Goal: Information Seeking & Learning: Check status

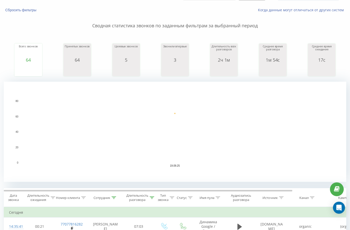
scroll to position [75, 0]
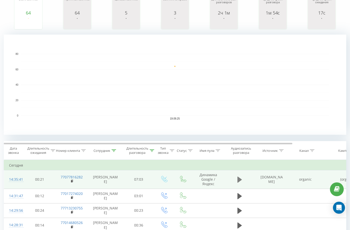
click at [238, 179] on icon at bounding box center [239, 180] width 5 height 6
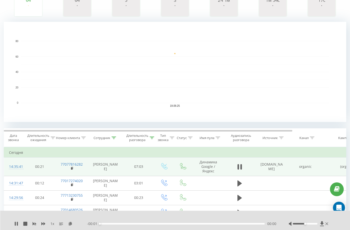
scroll to position [100, 0]
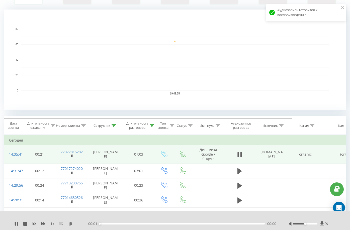
click at [256, 224] on div "00:00" at bounding box center [182, 224] width 165 height 2
click at [253, 223] on div "00:02" at bounding box center [182, 224] width 165 height 2
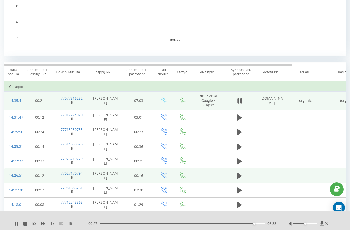
scroll to position [175, 0]
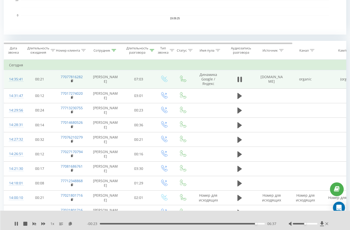
click at [51, 226] on span "1 x" at bounding box center [52, 223] width 4 height 5
click at [52, 224] on span "1 x" at bounding box center [52, 223] width 4 height 5
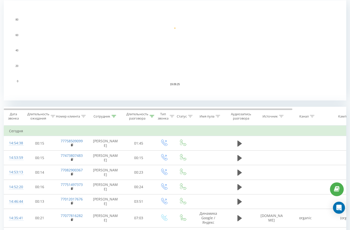
scroll to position [175, 0]
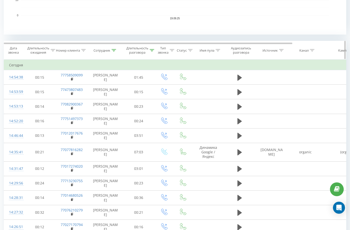
click at [113, 50] on icon at bounding box center [113, 50] width 5 height 3
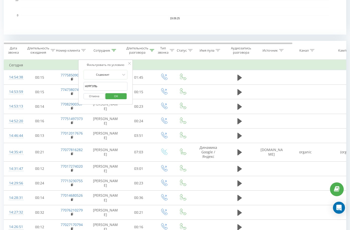
drag, startPoint x: 114, startPoint y: 85, endPoint x: 0, endPoint y: 50, distance: 119.7
click at [116, 97] on span "OK" at bounding box center [116, 96] width 14 height 8
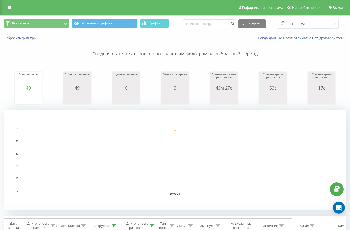
scroll to position [75, 0]
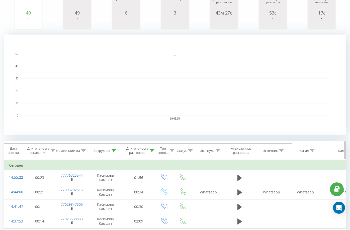
click at [114, 150] on icon at bounding box center [113, 150] width 5 height 3
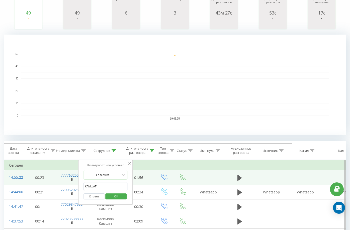
drag, startPoint x: 19, startPoint y: 176, endPoint x: 1, endPoint y: 175, distance: 18.3
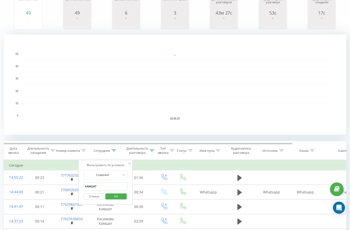
click at [120, 195] on span "OK" at bounding box center [116, 196] width 14 height 8
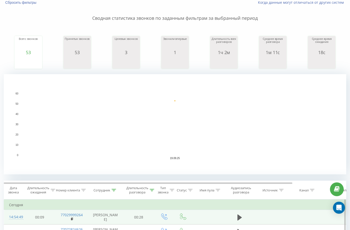
scroll to position [100, 0]
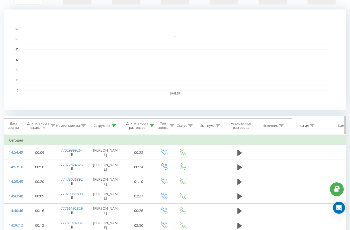
click at [115, 124] on icon at bounding box center [113, 125] width 5 height 3
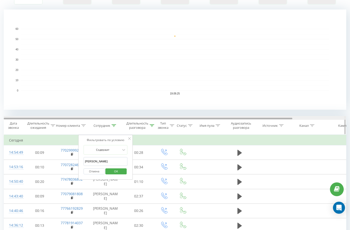
drag, startPoint x: 112, startPoint y: 160, endPoint x: 24, endPoint y: 119, distance: 97.2
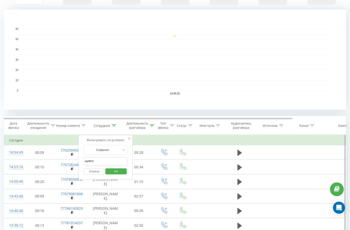
type input "НУРГУЛЬ"
click at [117, 172] on span "OK" at bounding box center [116, 171] width 14 height 8
